Goal: Information Seeking & Learning: Learn about a topic

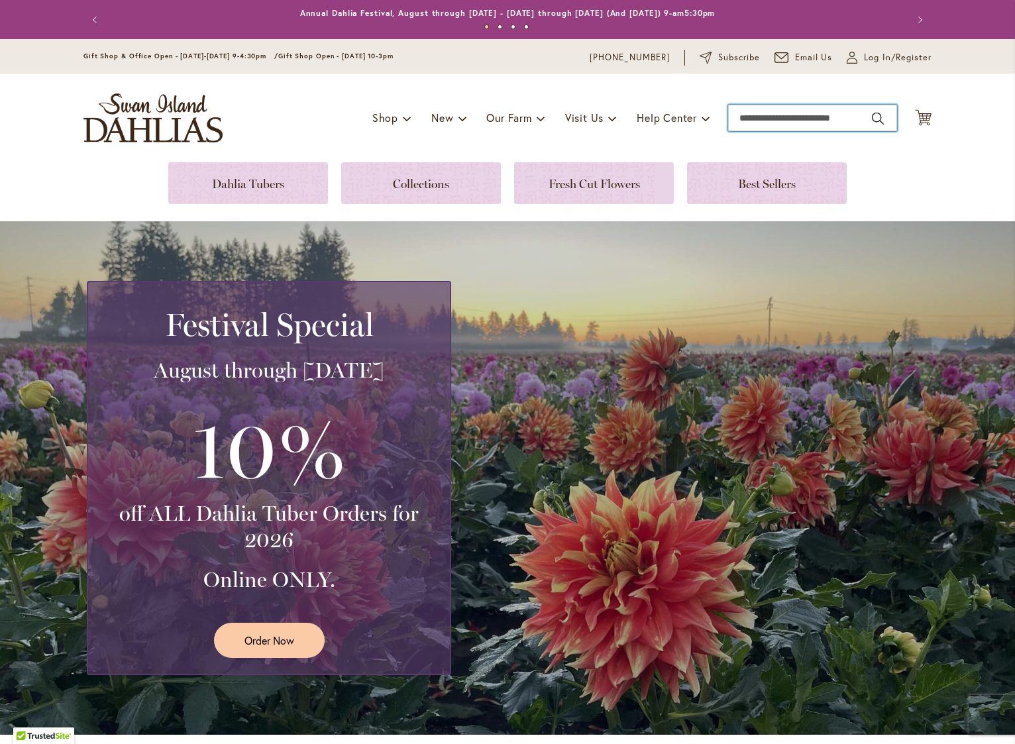
click at [751, 119] on input "Search" at bounding box center [812, 118] width 169 height 27
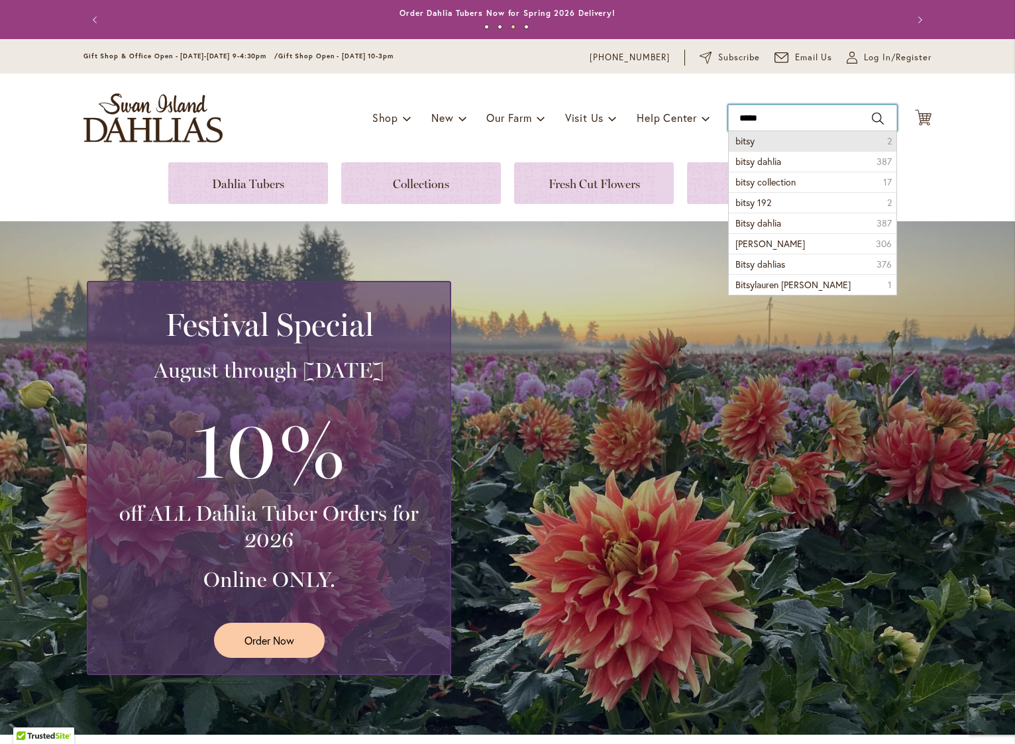
type input "*****"
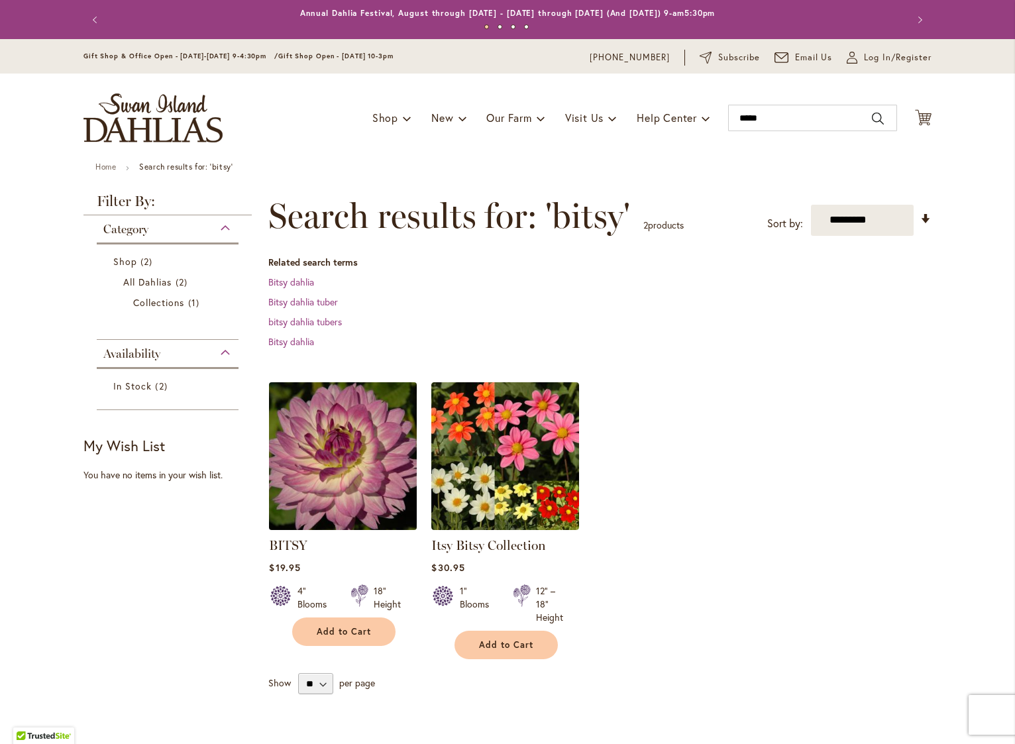
click at [338, 449] on img at bounding box center [343, 455] width 155 height 155
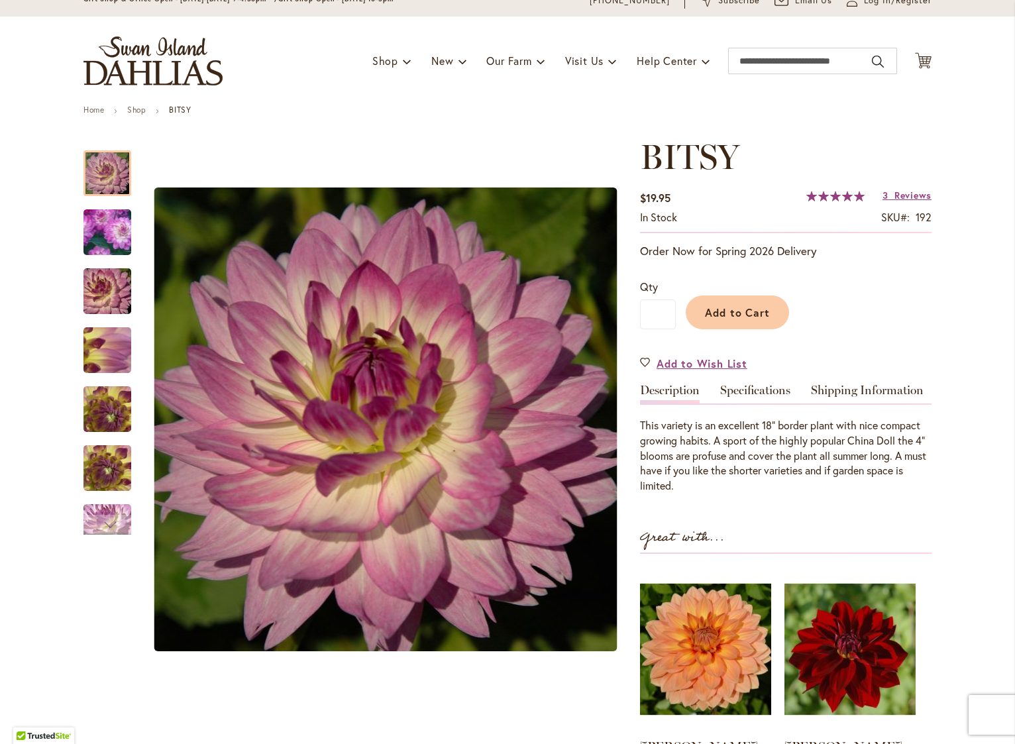
scroll to position [59, 0]
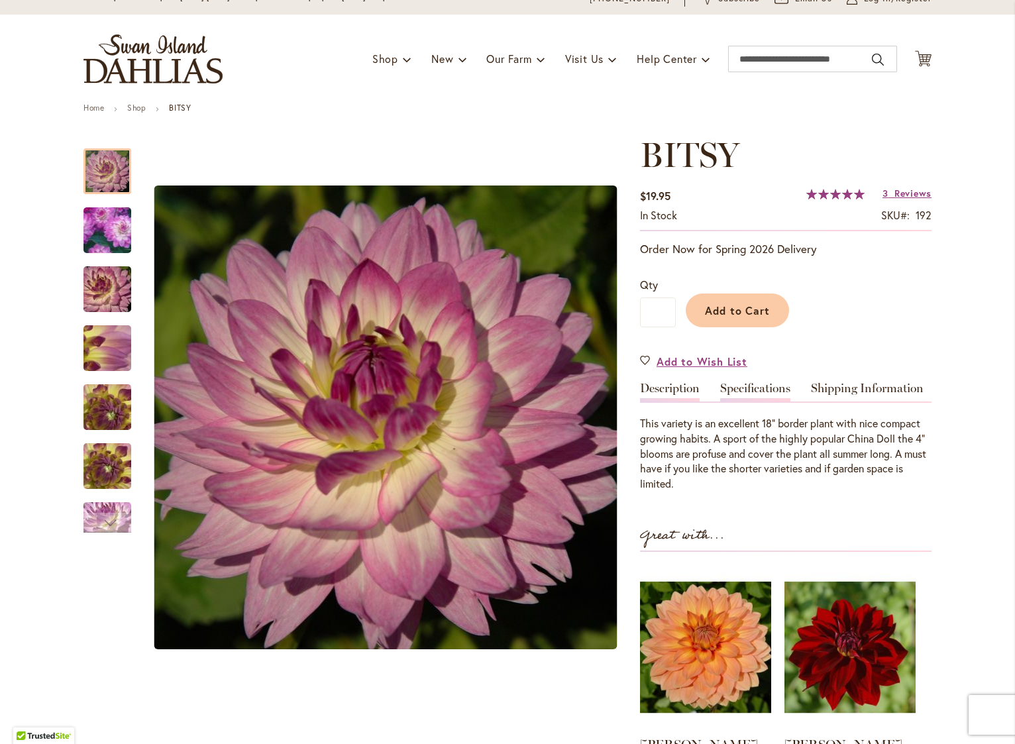
click at [761, 389] on link "Specifications" at bounding box center [755, 391] width 70 height 19
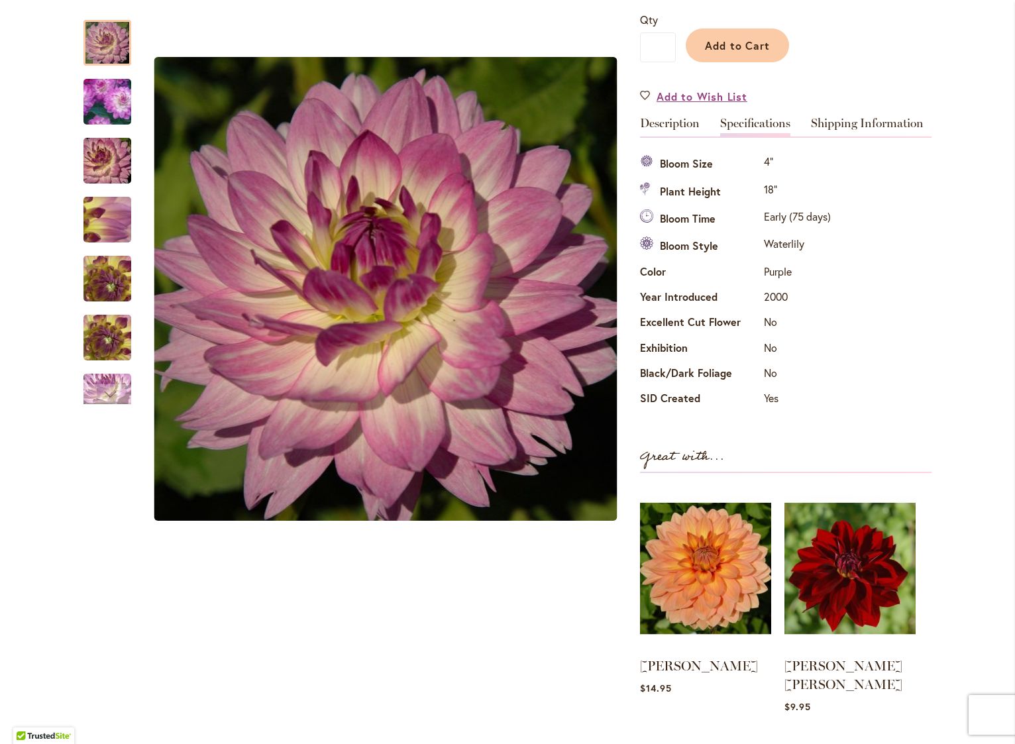
scroll to position [327, 0]
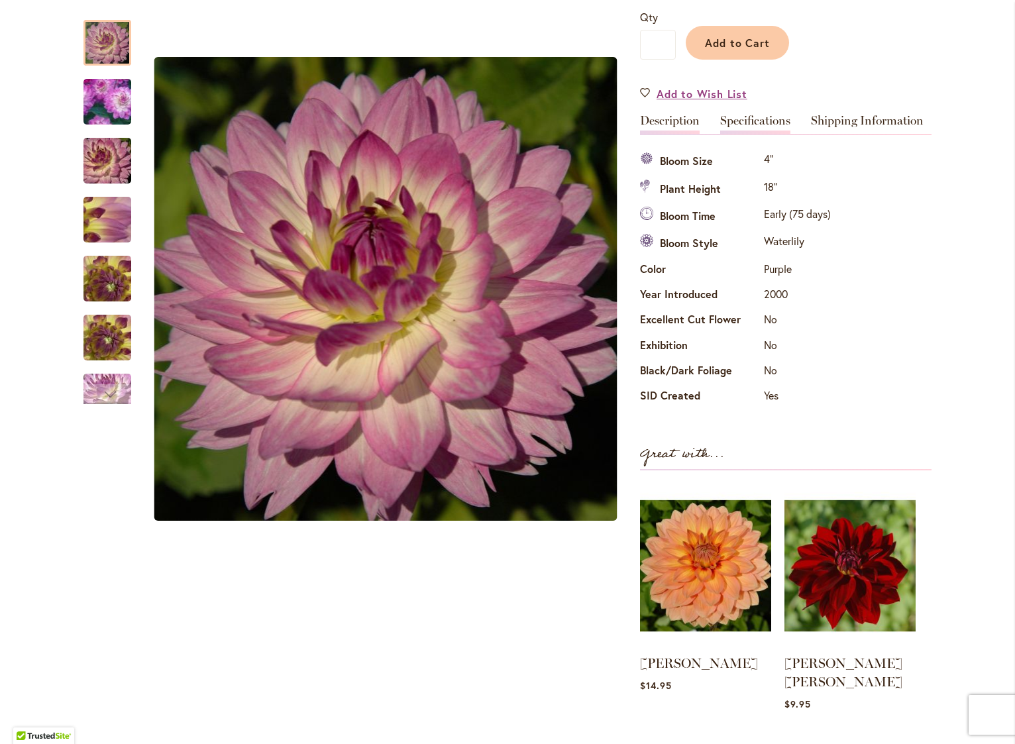
click at [657, 122] on link "Description" at bounding box center [670, 124] width 60 height 19
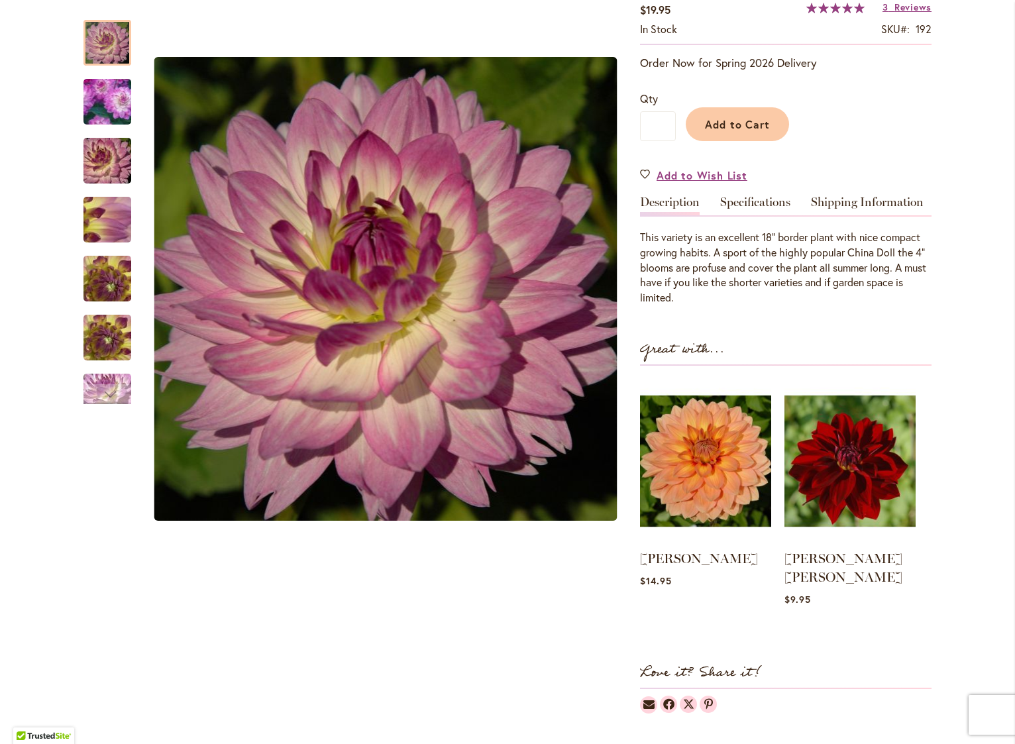
scroll to position [211, 0]
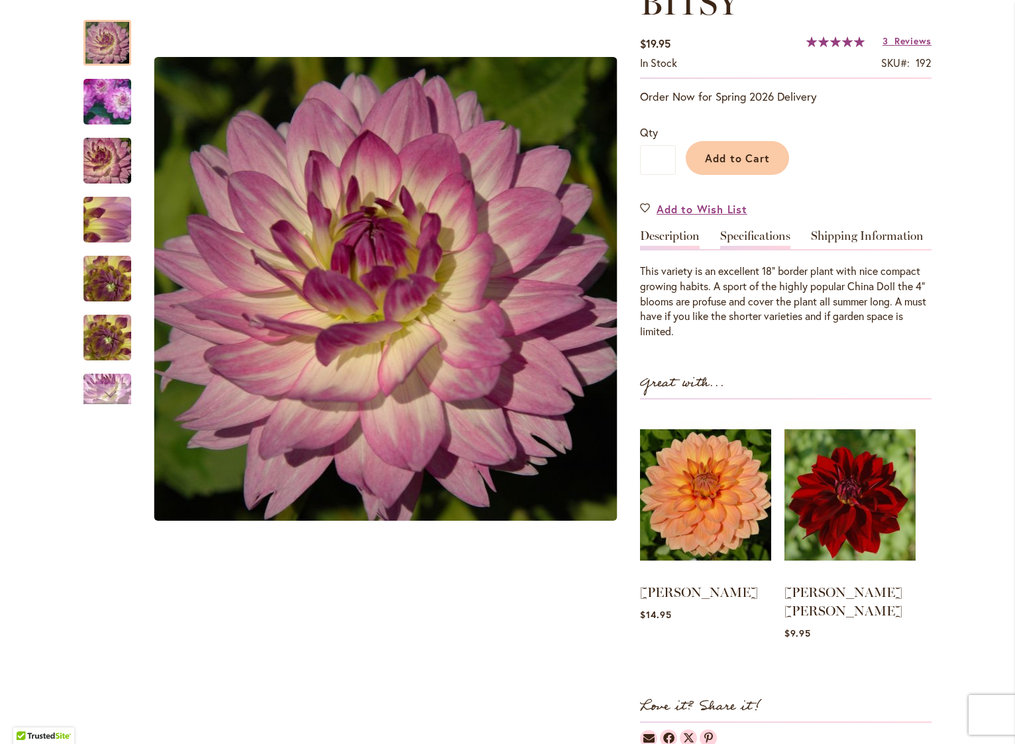
click at [756, 242] on link "Specifications" at bounding box center [755, 239] width 70 height 19
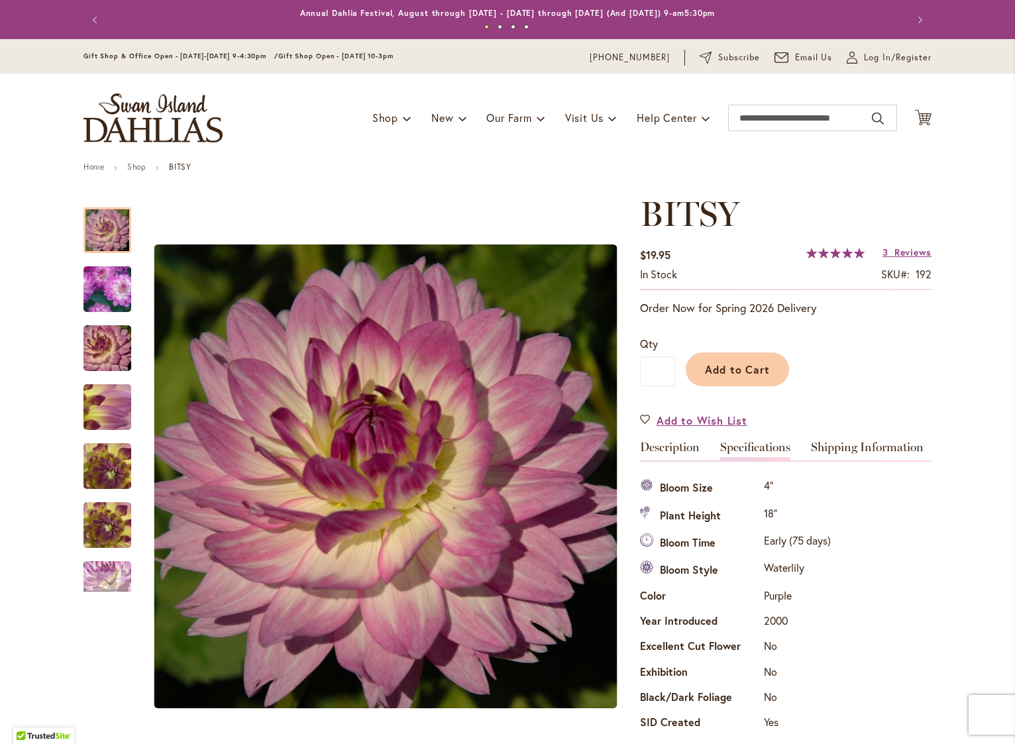
scroll to position [0, 0]
click at [802, 117] on input "Search" at bounding box center [812, 118] width 169 height 27
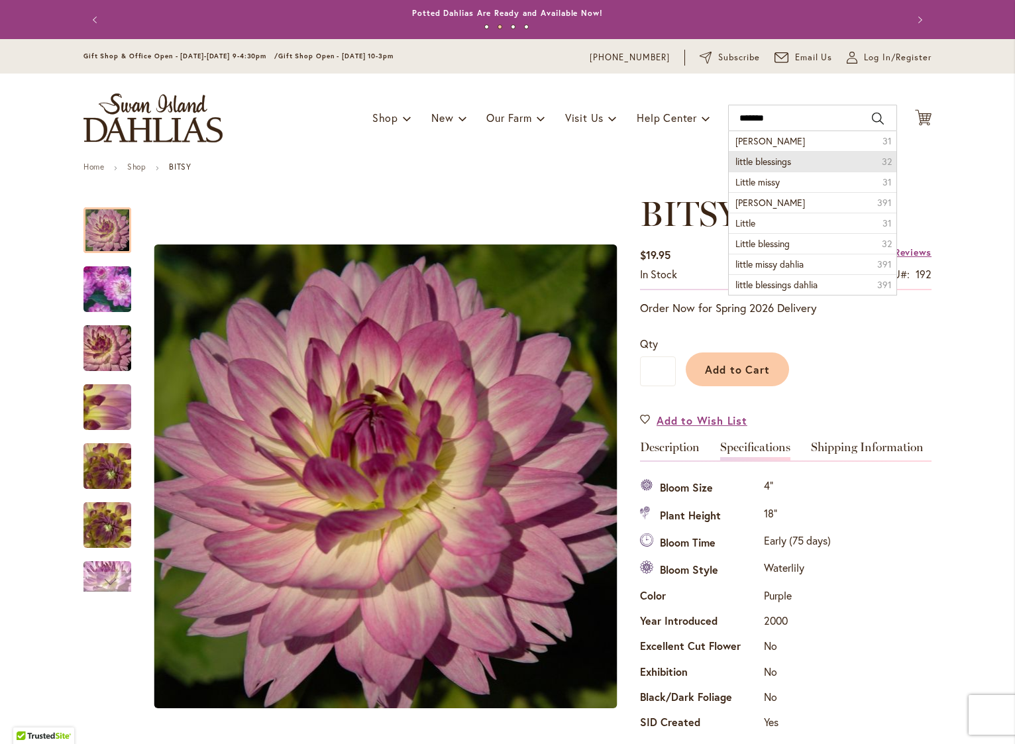
click at [774, 164] on span "little blessings" at bounding box center [764, 161] width 56 height 13
type input "**********"
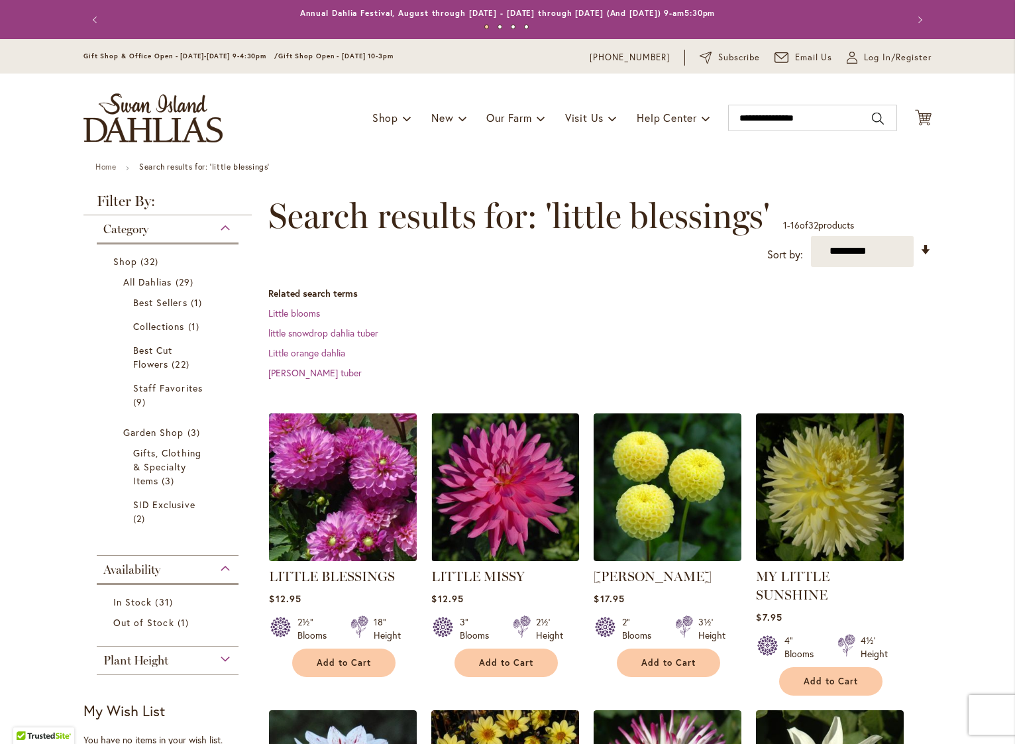
click at [337, 467] on img at bounding box center [343, 487] width 155 height 155
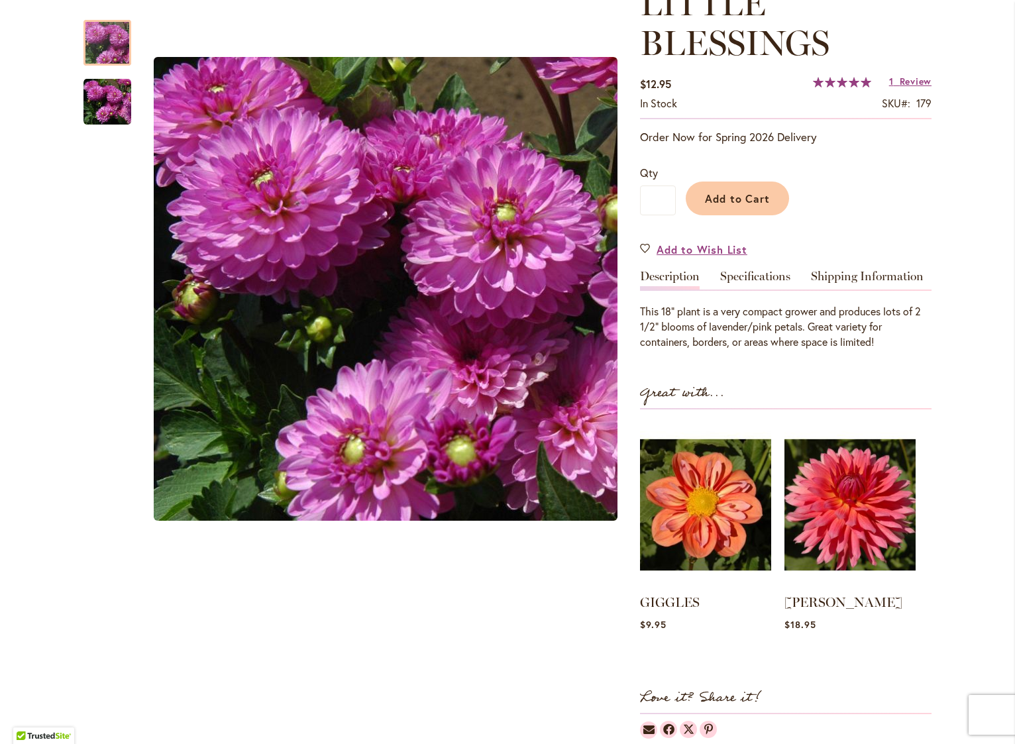
scroll to position [212, 0]
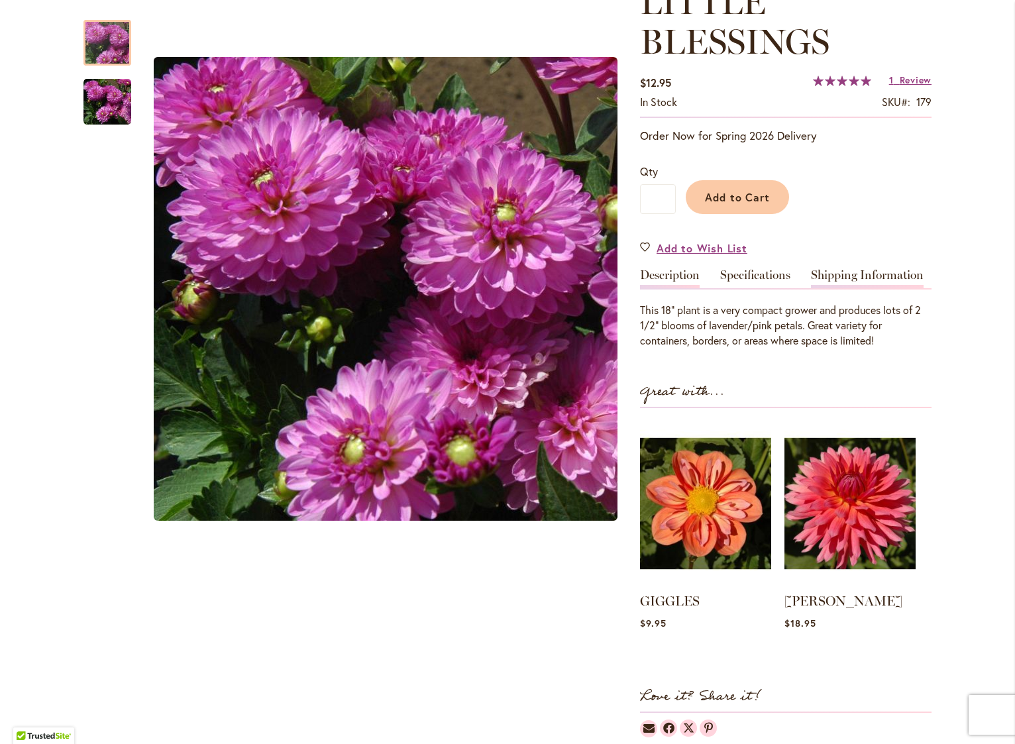
click at [874, 273] on link "Shipping Information" at bounding box center [867, 278] width 113 height 19
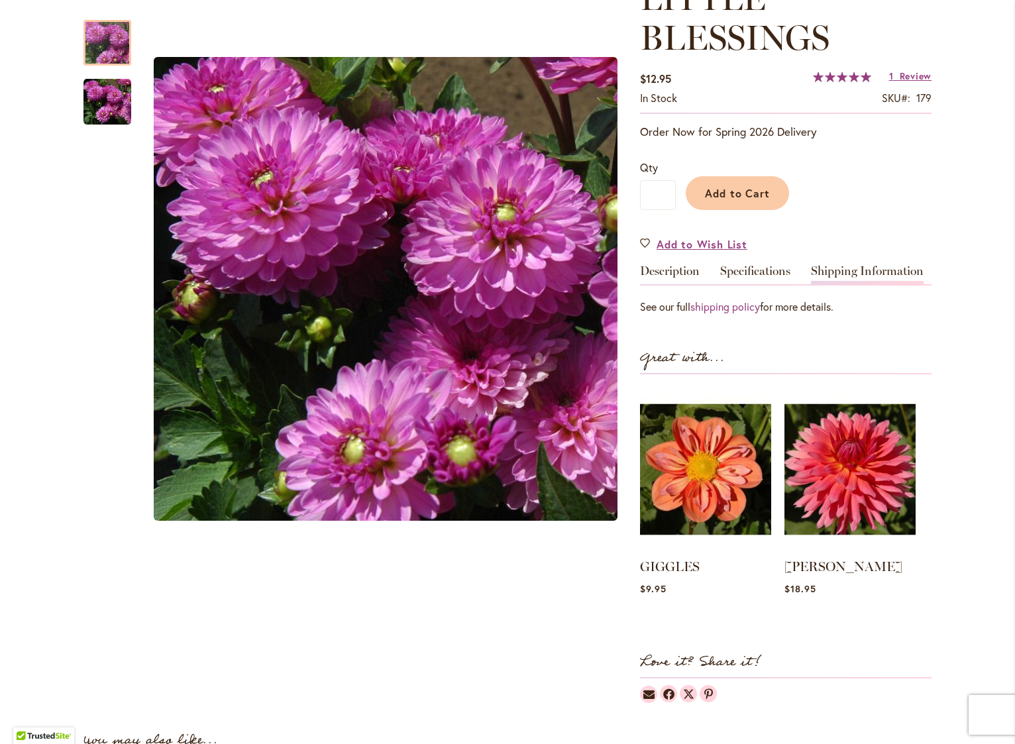
scroll to position [191, 0]
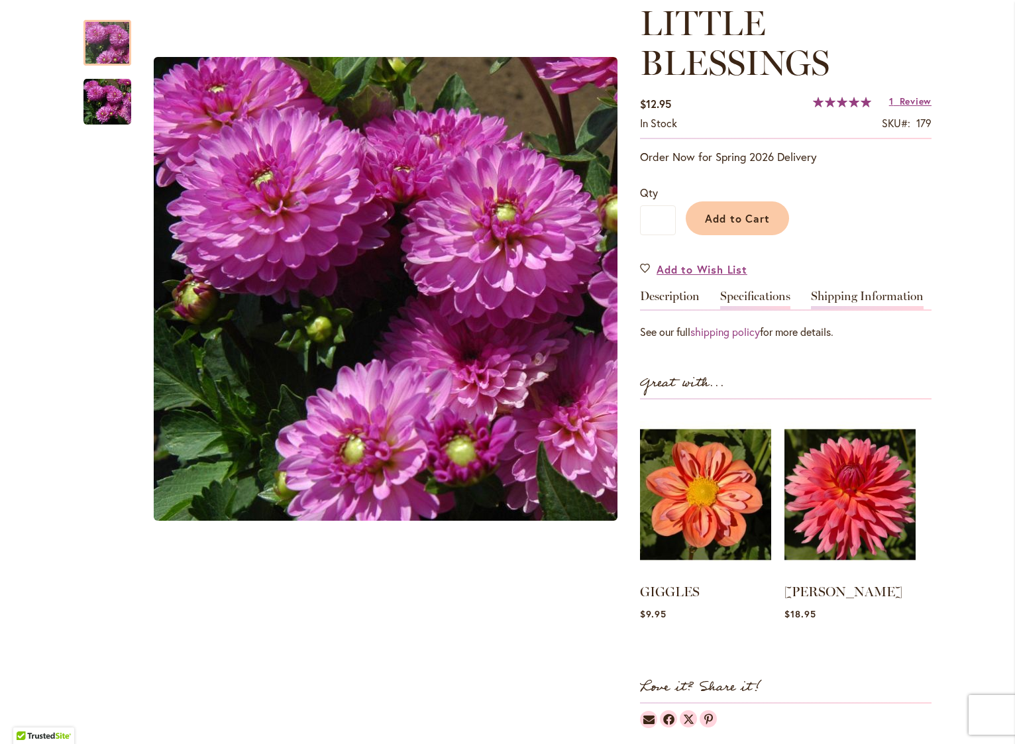
click at [746, 294] on link "Specifications" at bounding box center [755, 299] width 70 height 19
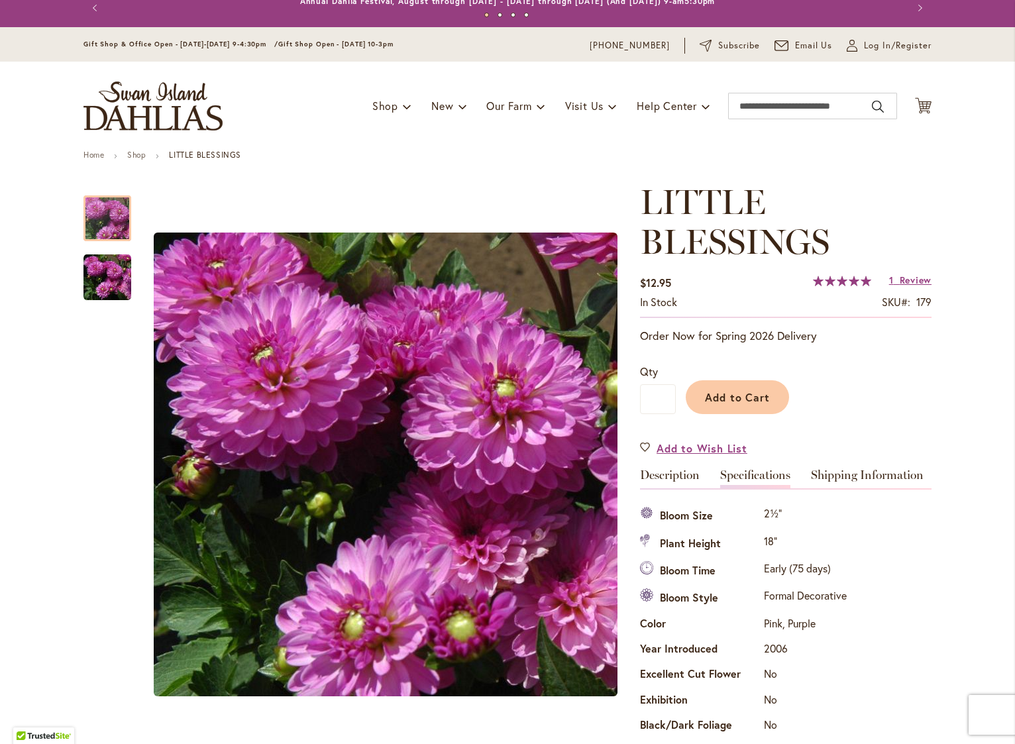
scroll to position [13, 0]
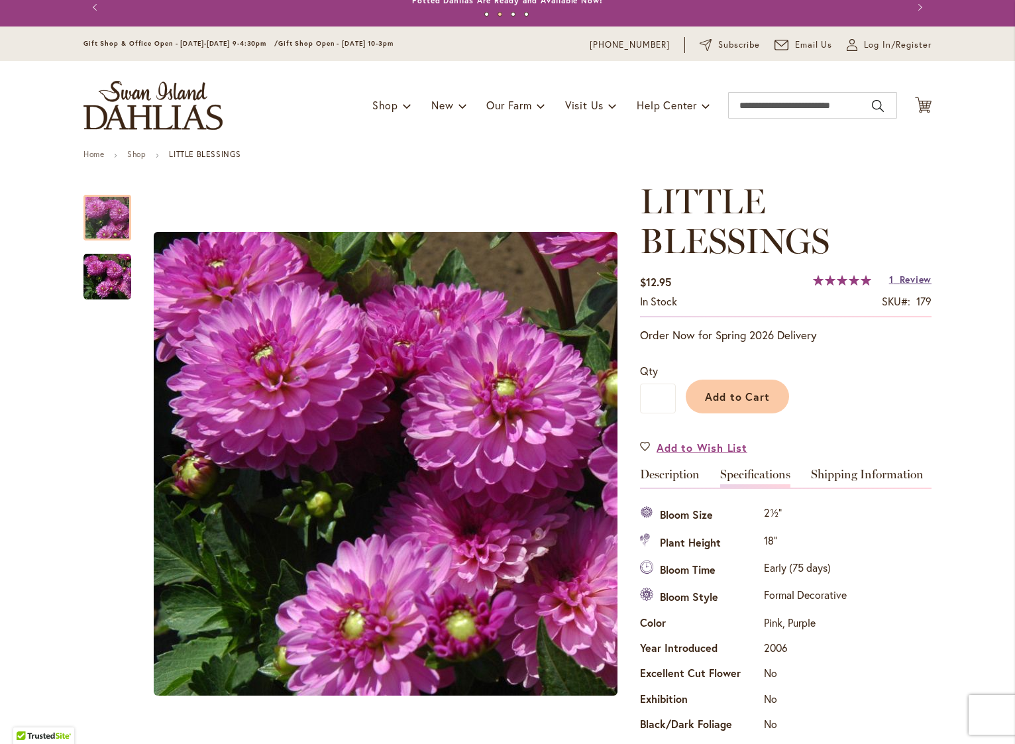
click at [901, 277] on span "Review" at bounding box center [916, 279] width 32 height 13
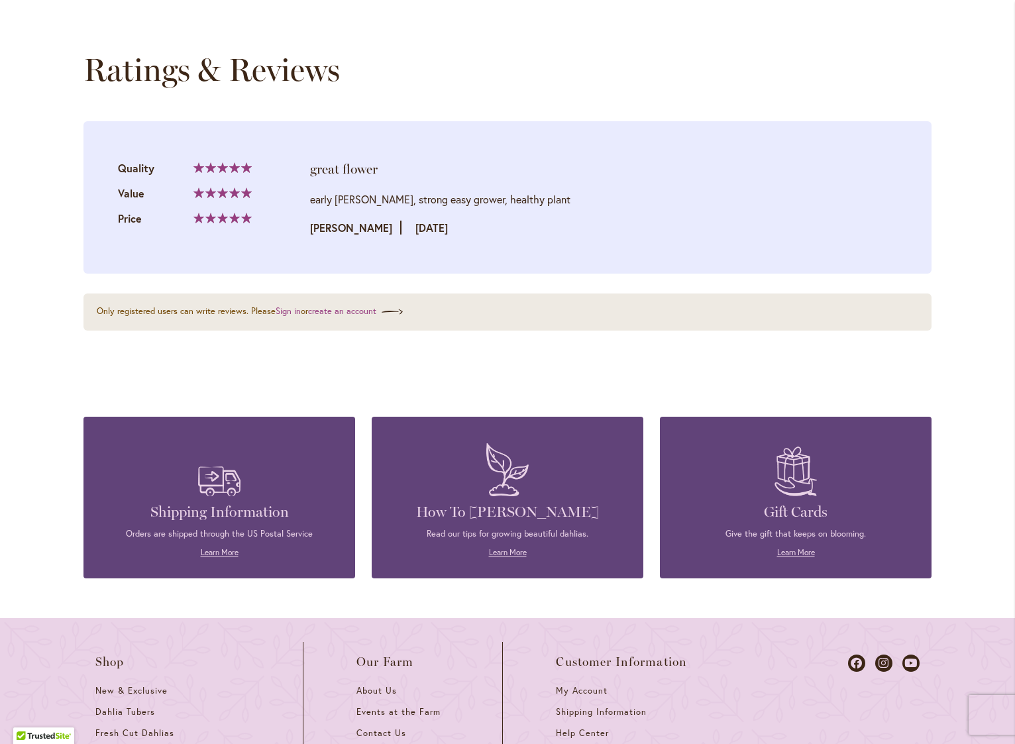
scroll to position [1567, 0]
